Goal: Navigation & Orientation: Find specific page/section

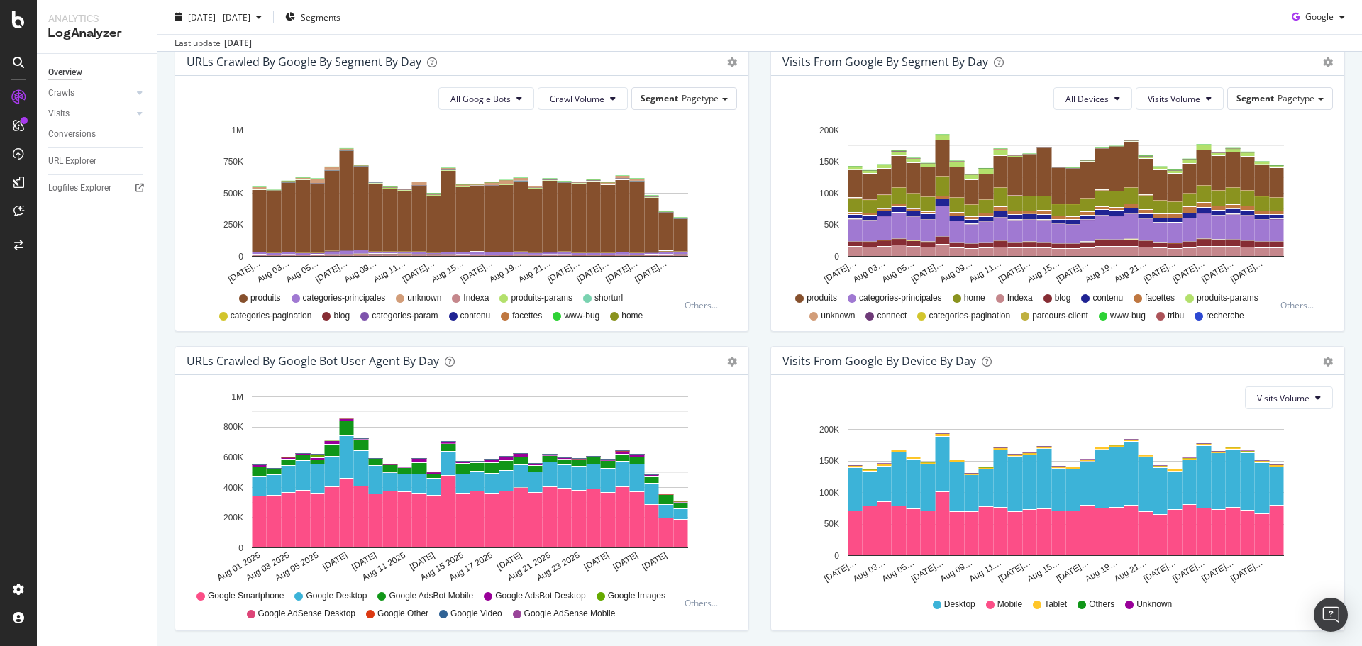
scroll to position [465, 0]
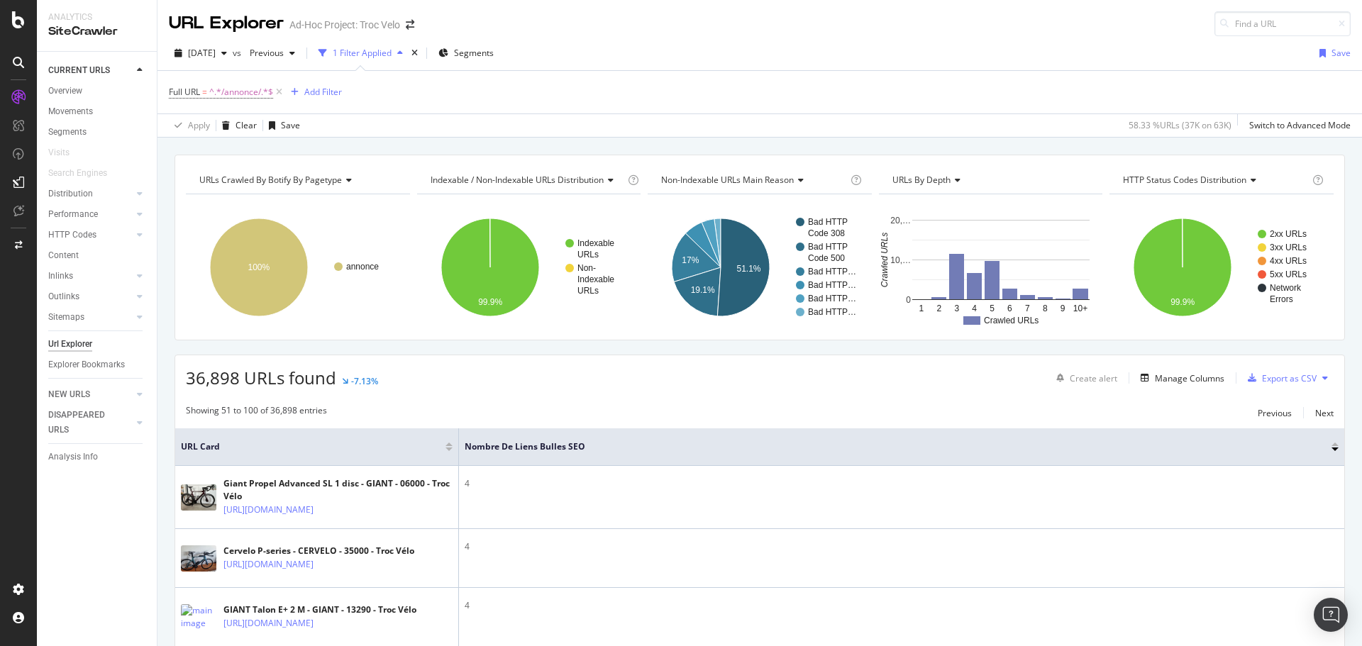
scroll to position [2624, 0]
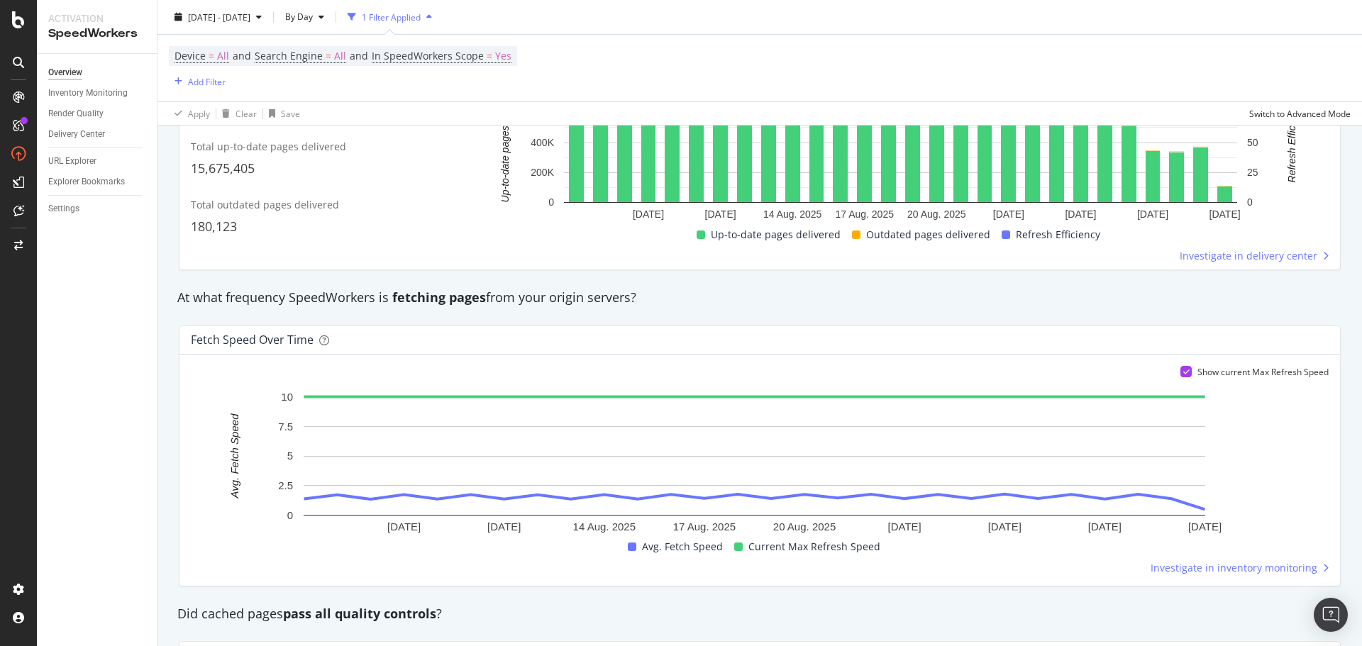
scroll to position [709, 0]
